Goal: Find specific page/section: Find specific page/section

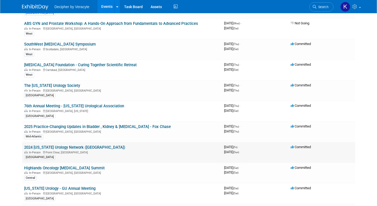
scroll to position [141, 0]
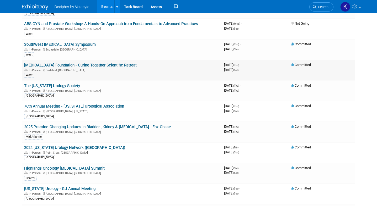
click at [71, 65] on link "[MEDICAL_DATA] Foundation - Curing Together Scientific Retreat" at bounding box center [80, 65] width 112 height 5
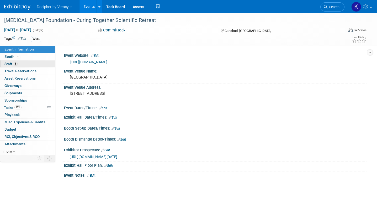
click at [11, 63] on span "Staff 5" at bounding box center [10, 64] width 13 height 4
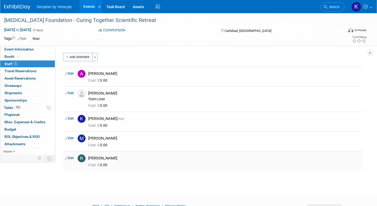
drag, startPoint x: 110, startPoint y: 165, endPoint x: 111, endPoint y: 167, distance: 2.7
click at [109, 167] on span "Cost: $ 0.00" at bounding box center [98, 165] width 21 height 4
click at [118, 183] on div "Prostate Cancer Foundation - Curing Together Scientific Retreat Oct 23, 2025 to…" at bounding box center [188, 100] width 377 height 174
click at [91, 7] on link "Events" at bounding box center [88, 6] width 19 height 13
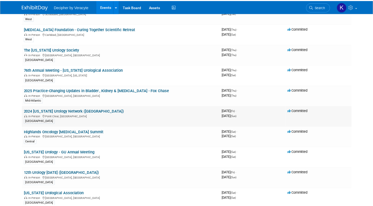
scroll to position [185, 0]
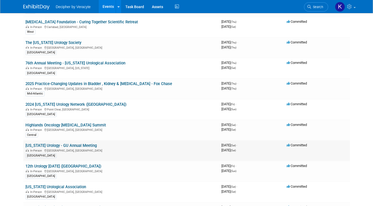
click at [29, 145] on link "[US_STATE] Urology - GU Annual Meeting" at bounding box center [60, 145] width 71 height 5
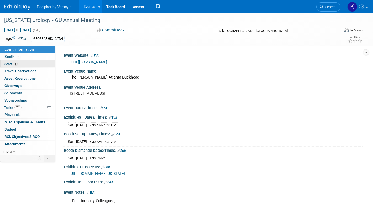
click at [7, 64] on span "Staff 3" at bounding box center [10, 64] width 13 height 4
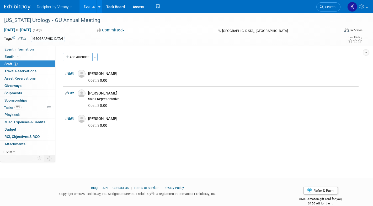
click at [84, 9] on link "Events" at bounding box center [88, 6] width 19 height 13
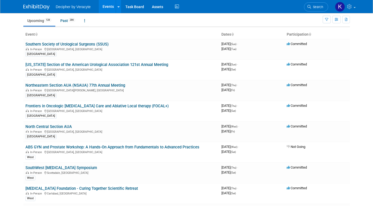
scroll to position [73, 0]
